Goal: Check status

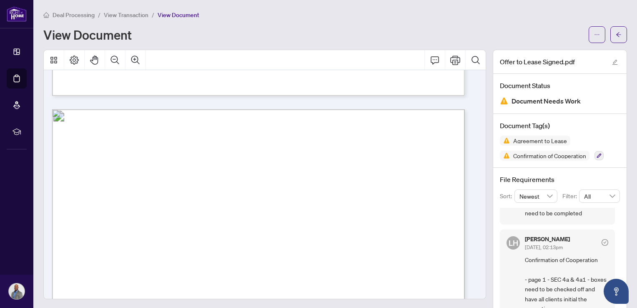
scroll to position [1608, 0]
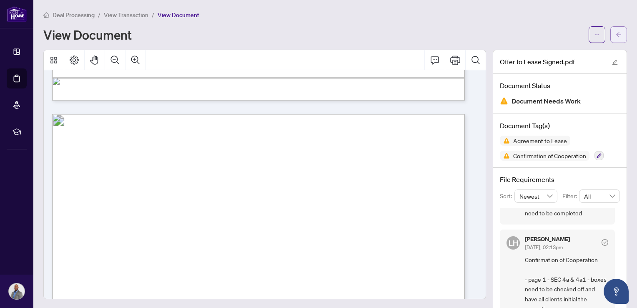
click at [616, 37] on icon "arrow-left" at bounding box center [619, 35] width 6 height 6
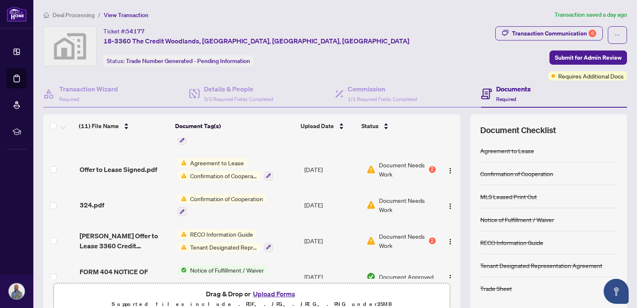
scroll to position [164, 0]
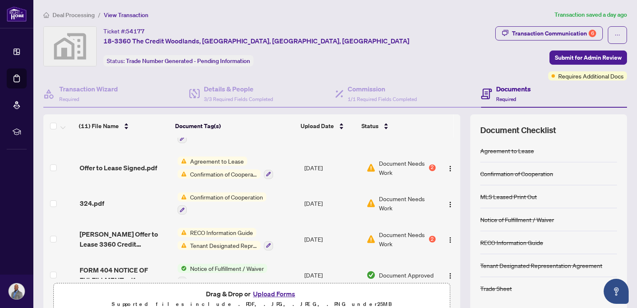
click at [250, 194] on span "Confirmation of Cooperation" at bounding box center [227, 196] width 80 height 9
click at [380, 177] on td "Document Needs Work 2" at bounding box center [400, 168] width 75 height 36
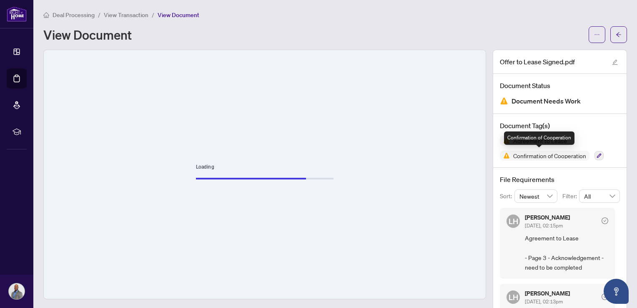
click at [564, 156] on span "Confirmation of Cooperation" at bounding box center [550, 156] width 80 height 6
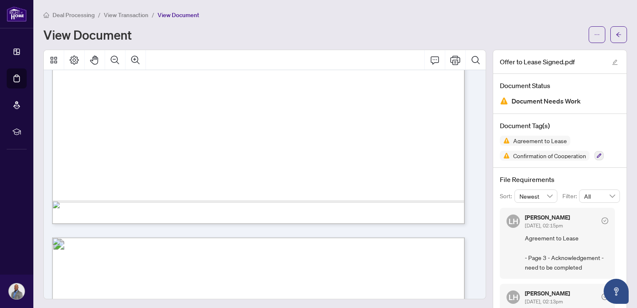
scroll to position [454, 0]
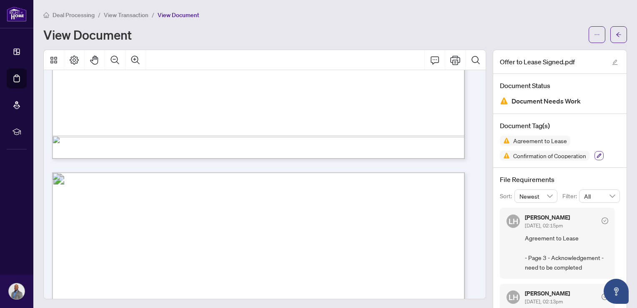
click at [597, 155] on icon "button" at bounding box center [599, 155] width 5 height 5
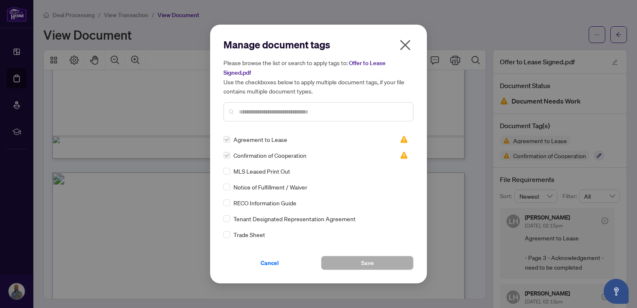
click at [405, 45] on icon "close" at bounding box center [405, 45] width 10 height 10
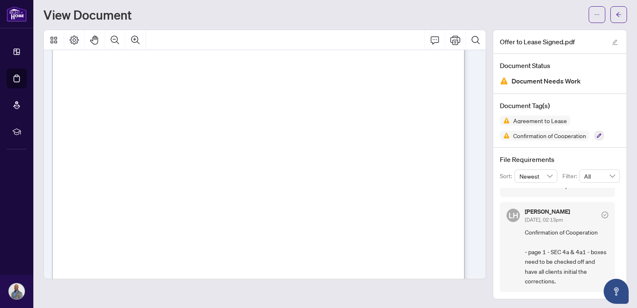
scroll to position [121, 0]
click at [616, 14] on button "button" at bounding box center [619, 14] width 17 height 17
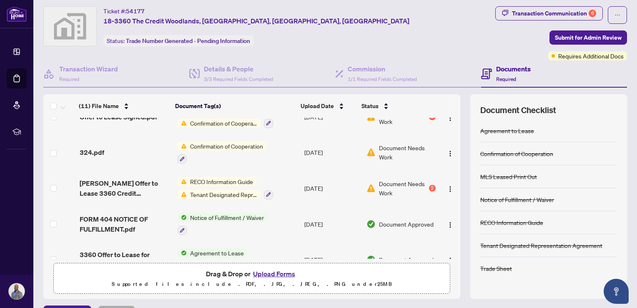
scroll to position [195, 0]
click at [225, 190] on span "Tenant Designated Representation Agreement" at bounding box center [224, 194] width 74 height 9
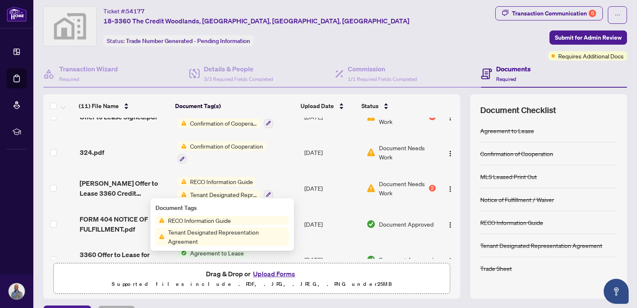
click at [192, 232] on span "Tenant Designated Representation Agreement" at bounding box center [227, 236] width 124 height 18
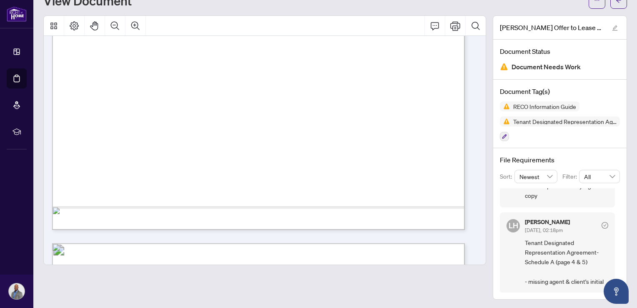
scroll to position [4716, 0]
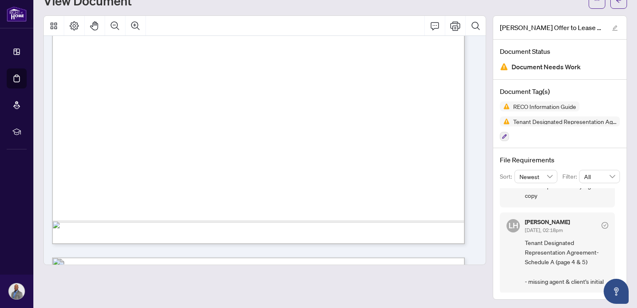
click at [385, 234] on div "Page 9" at bounding box center [385, 142] width 667 height 864
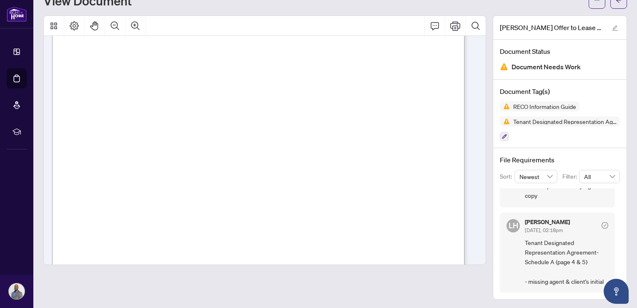
scroll to position [0, 0]
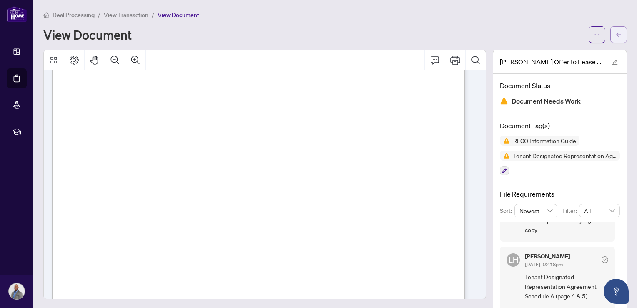
click at [616, 33] on button "button" at bounding box center [619, 34] width 17 height 17
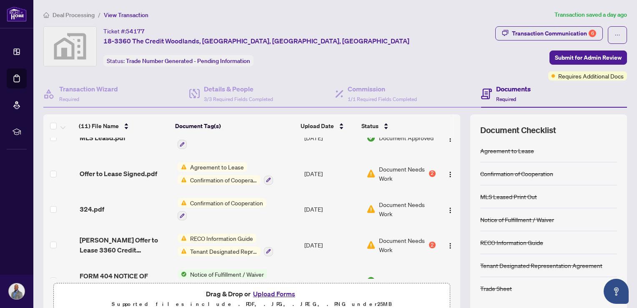
scroll to position [163, 0]
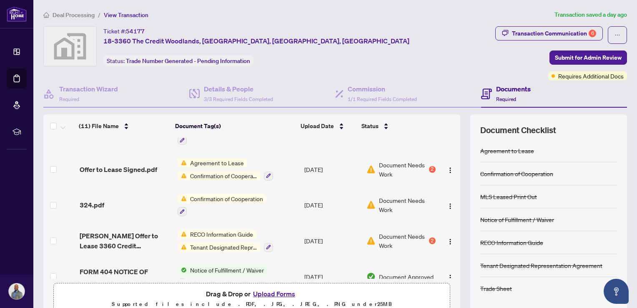
click at [245, 173] on span "Confirmation of Cooperation" at bounding box center [224, 175] width 74 height 9
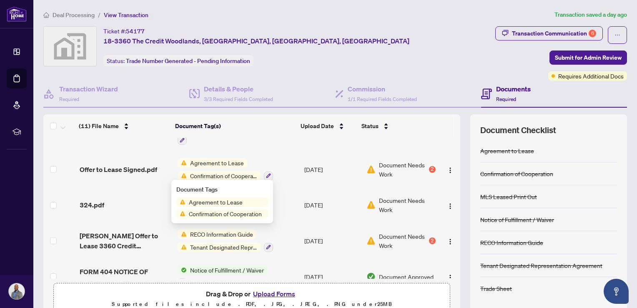
click at [218, 221] on div "Document Tags Agreement to Lease Confirmation of Cooperation" at bounding box center [222, 201] width 102 height 43
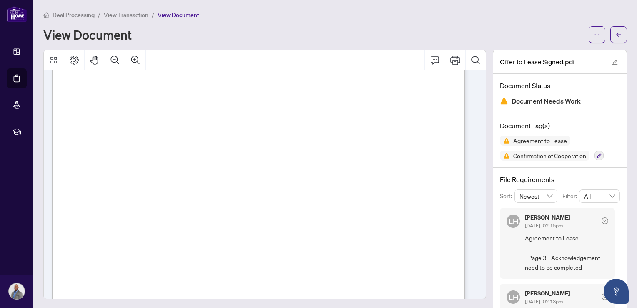
scroll to position [166, 0]
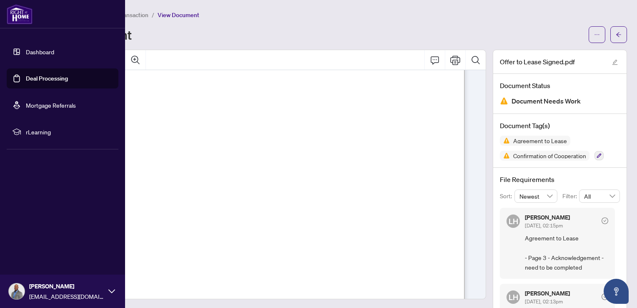
click at [47, 82] on link "Deal Processing" at bounding box center [47, 79] width 42 height 8
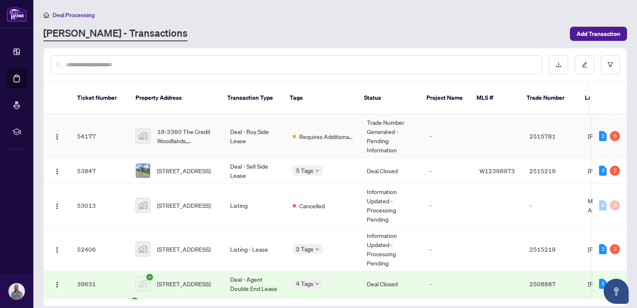
click at [378, 133] on td "Trade Number Generated - Pending Information" at bounding box center [391, 136] width 63 height 44
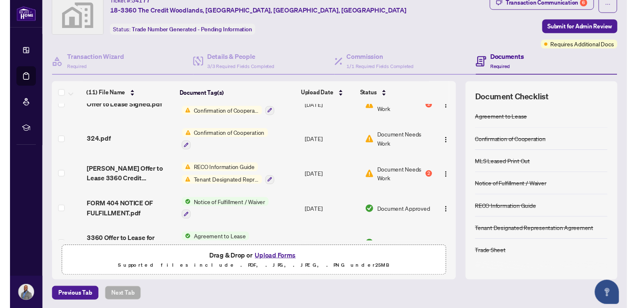
scroll to position [40, 0]
